Goal: Subscribe to service/newsletter

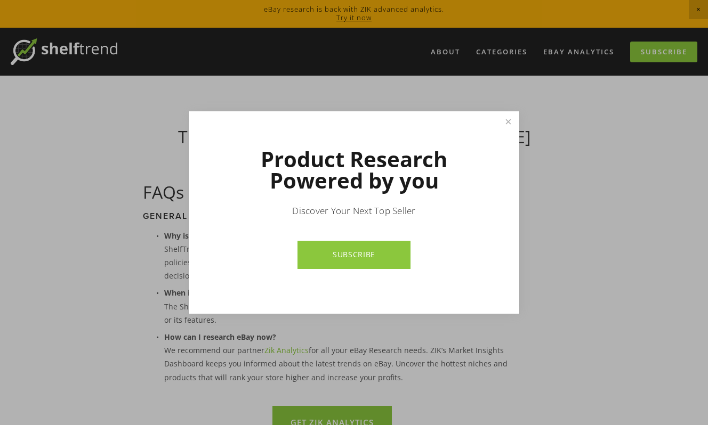
click at [507, 123] on link "Close" at bounding box center [508, 122] width 19 height 19
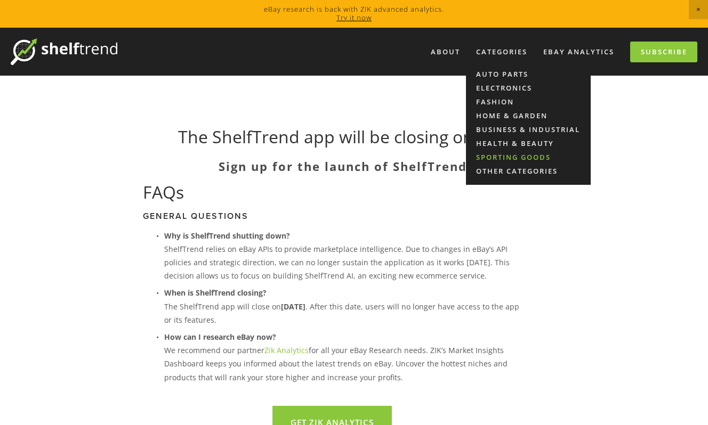
click at [516, 158] on link "Sporting Goods" at bounding box center [528, 157] width 125 height 14
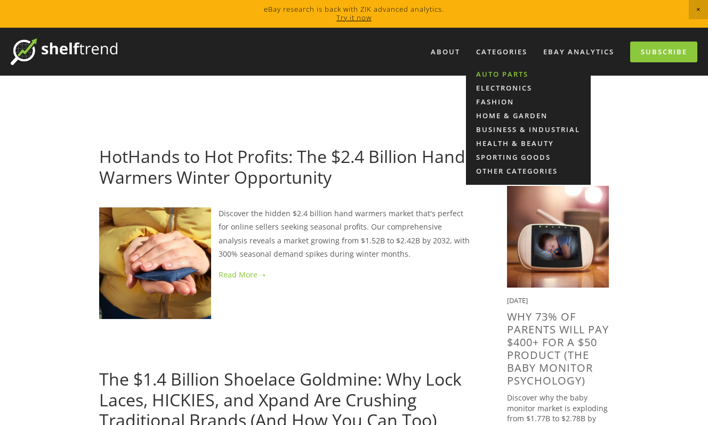
click at [503, 71] on link "Auto Parts" at bounding box center [528, 74] width 125 height 14
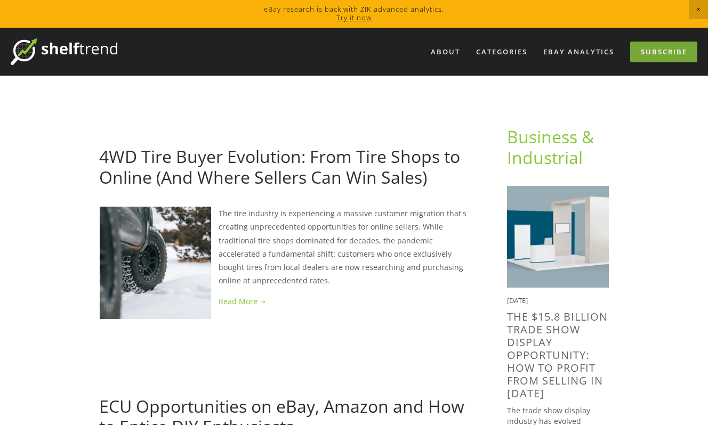
click at [656, 50] on link "Subscribe" at bounding box center [663, 52] width 67 height 21
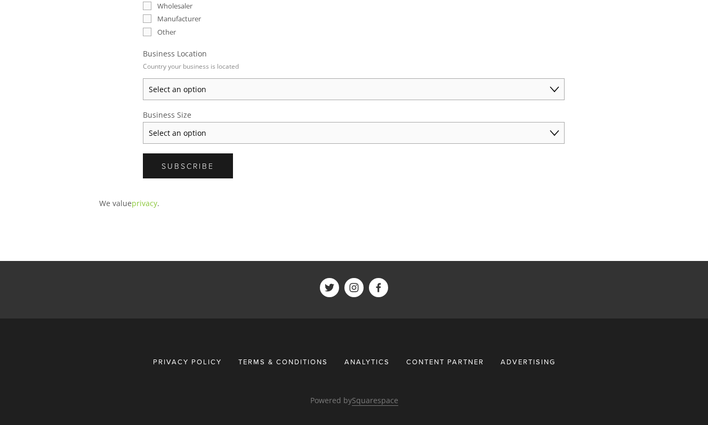
scroll to position [390, 0]
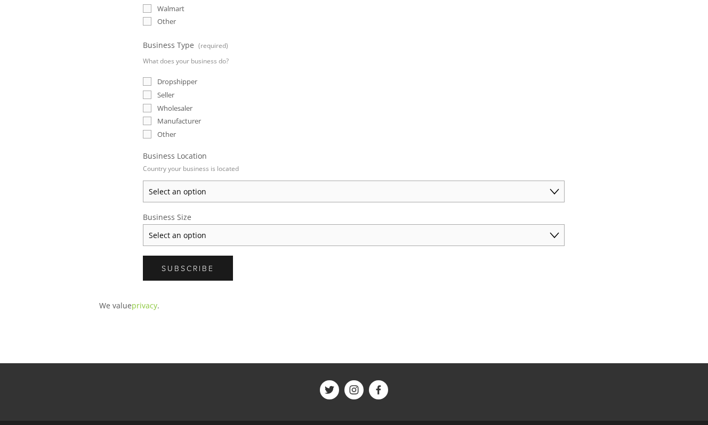
select select "United States"
select select "Solo Merchant (under $50K annual sales)"
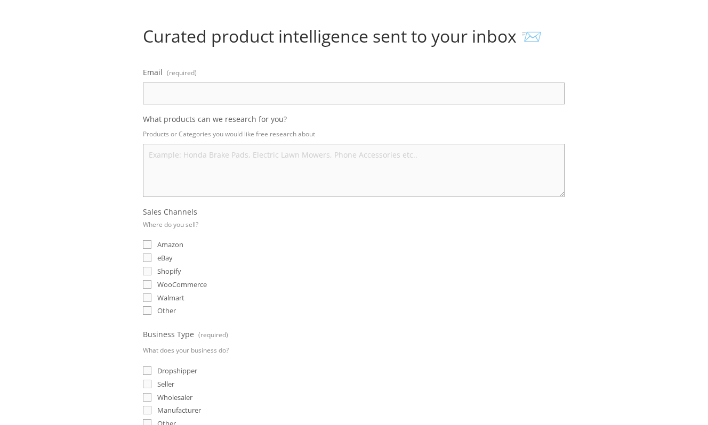
scroll to position [38, 0]
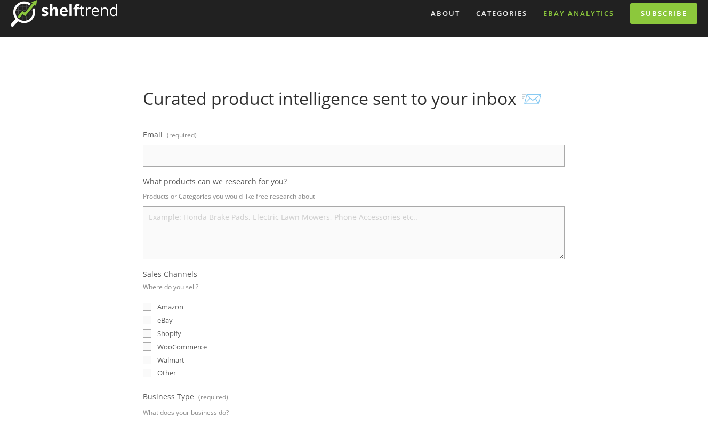
click at [578, 12] on link "eBay Analytics" at bounding box center [578, 14] width 85 height 18
